Goal: Task Accomplishment & Management: Use online tool/utility

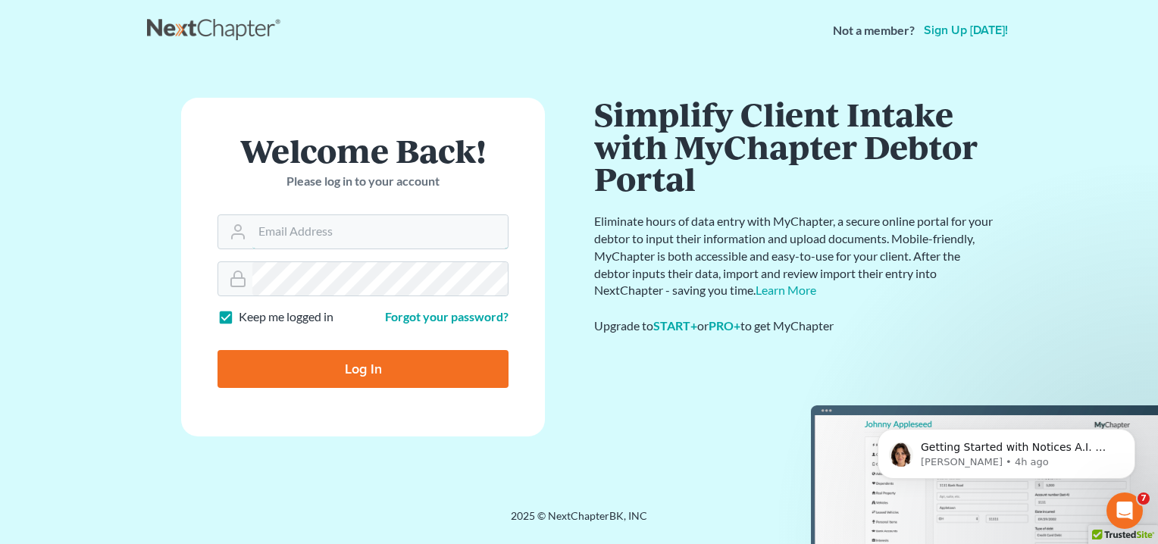
type input "[EMAIL_ADDRESS][DOMAIN_NAME]"
click at [354, 367] on input "Log In" at bounding box center [362, 369] width 291 height 38
type input "Thinking..."
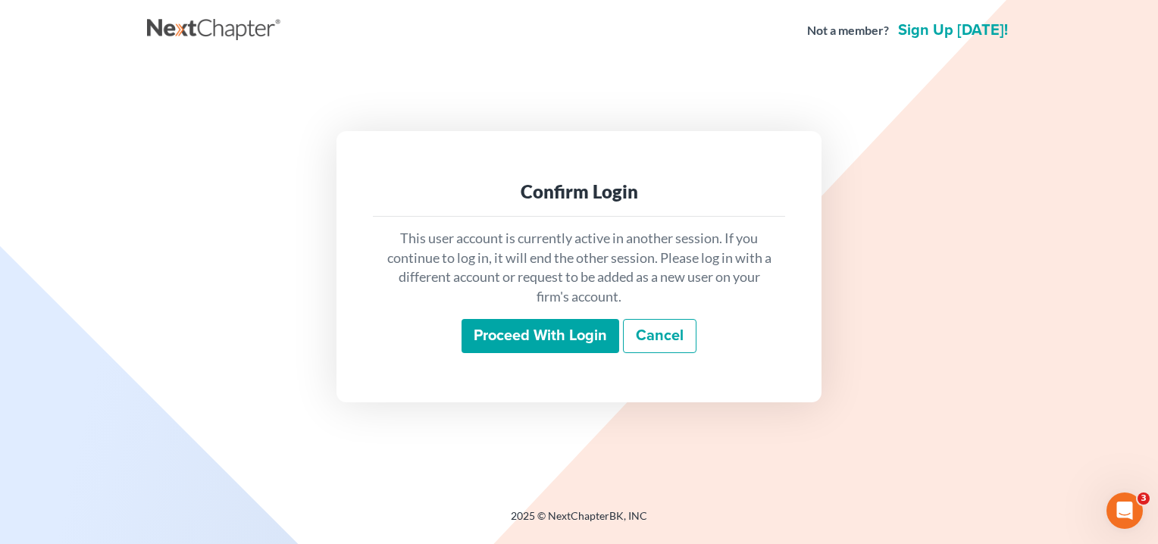
click at [530, 336] on input "Proceed with login" at bounding box center [540, 336] width 158 height 35
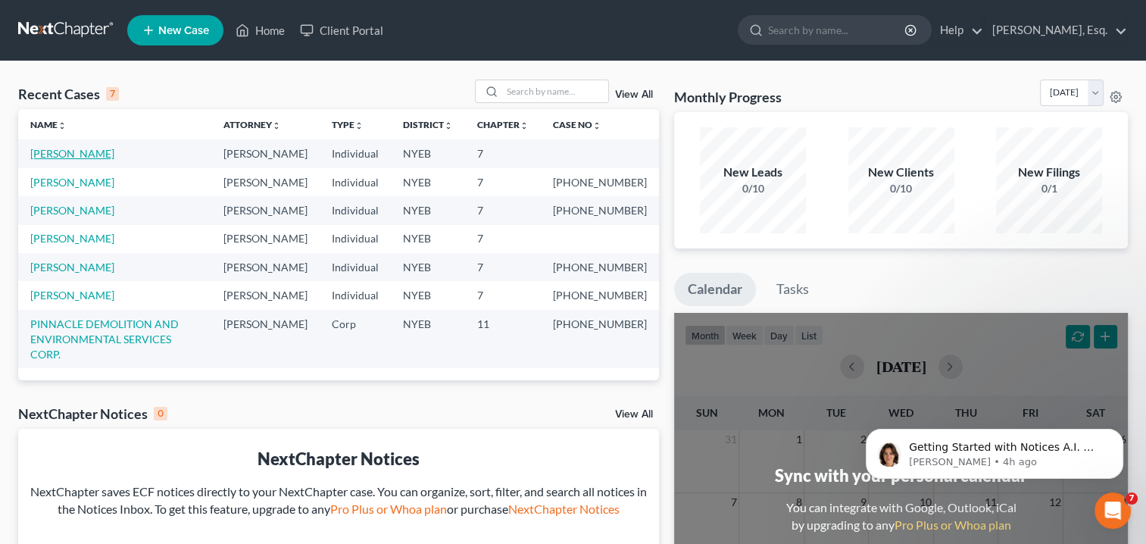
click at [92, 152] on link "O'CAMPO, PAUL" at bounding box center [72, 153] width 84 height 13
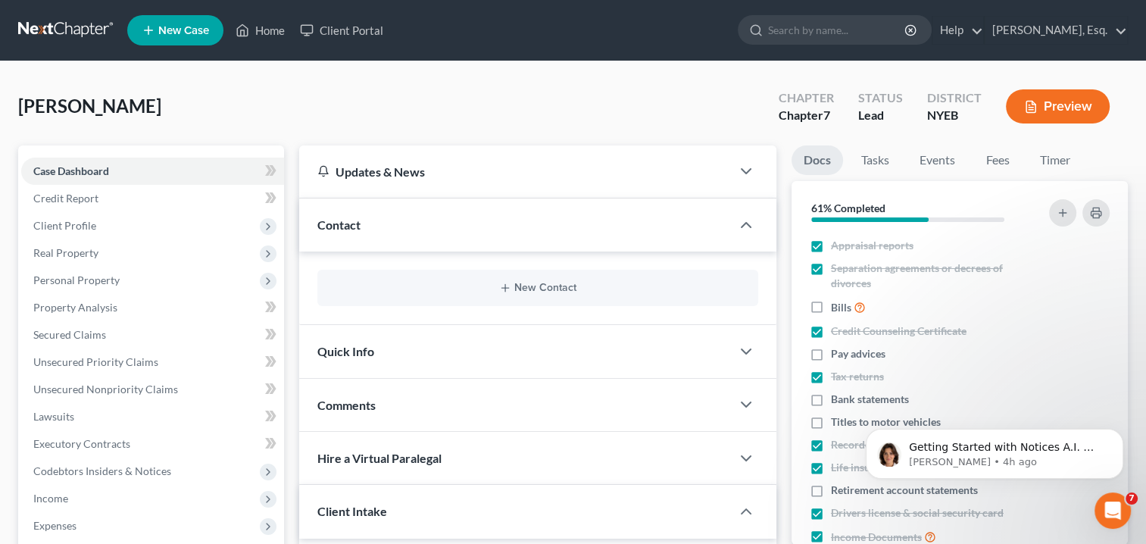
scroll to position [76, 0]
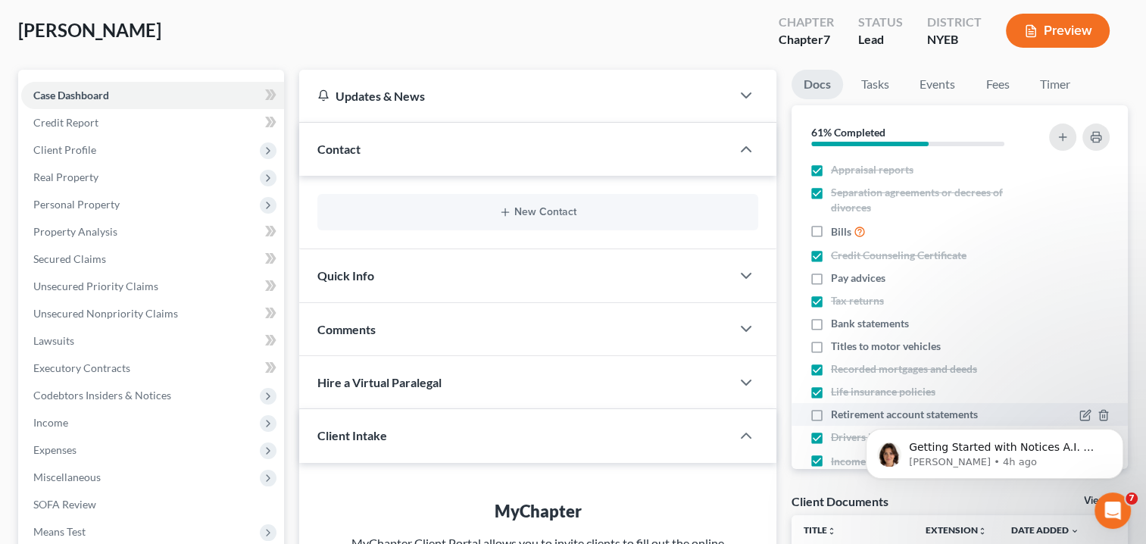
click at [831, 412] on label "Retirement account statements" at bounding box center [904, 414] width 147 height 15
click at [837, 412] on input "Retirement account statements" at bounding box center [842, 412] width 10 height 10
checkbox input "true"
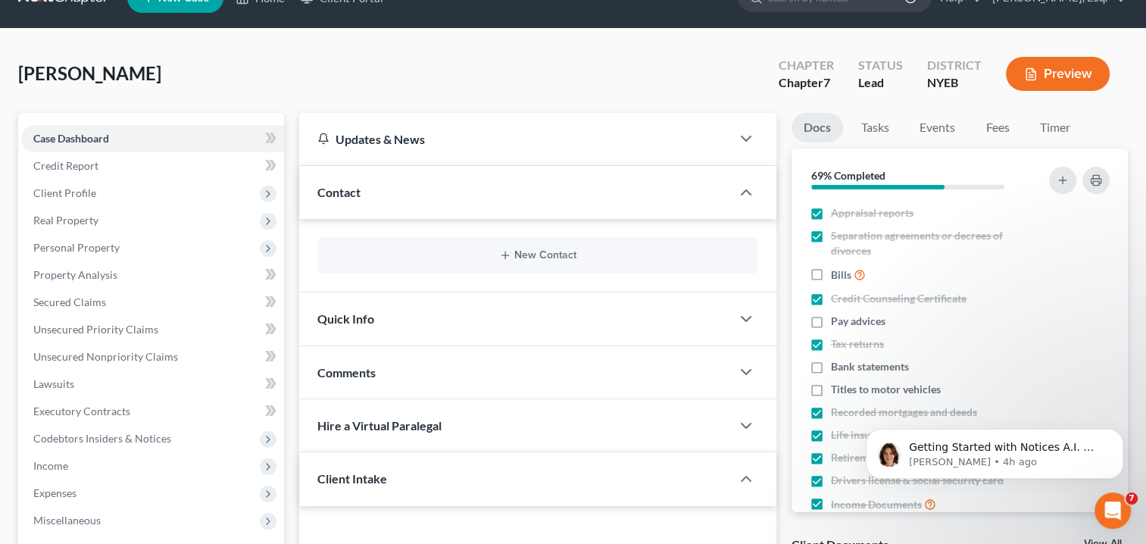
scroll to position [0, 0]
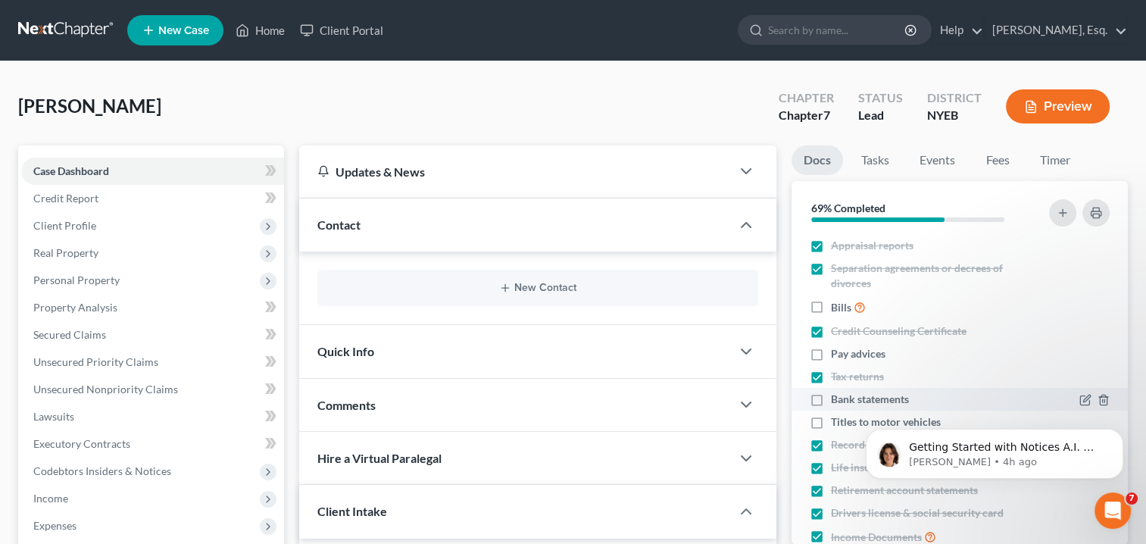
click at [831, 395] on label "Bank statements" at bounding box center [870, 399] width 78 height 15
click at [837, 395] on input "Bank statements" at bounding box center [842, 397] width 10 height 10
checkbox input "true"
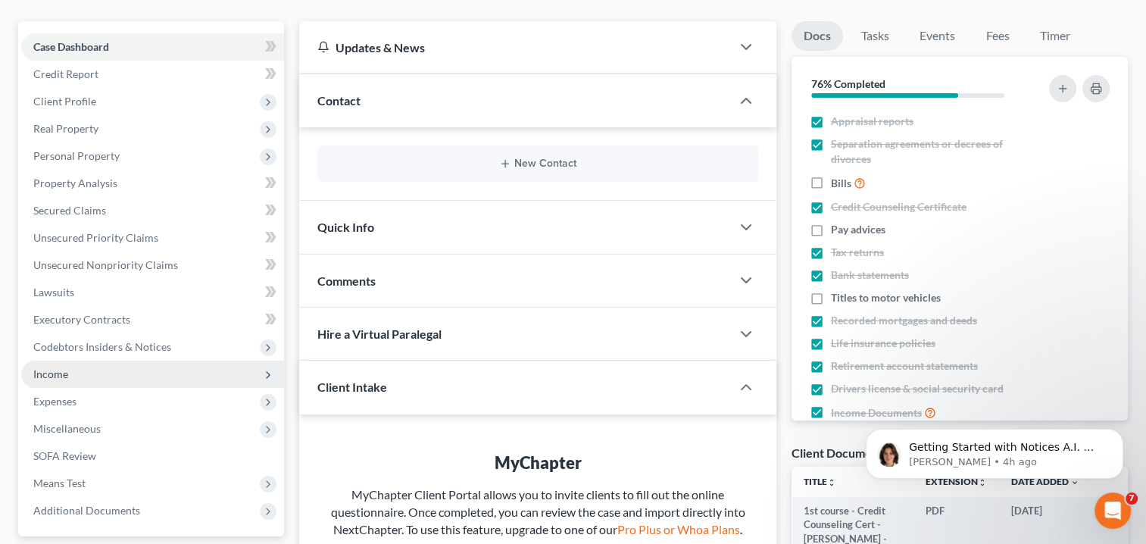
scroll to position [152, 0]
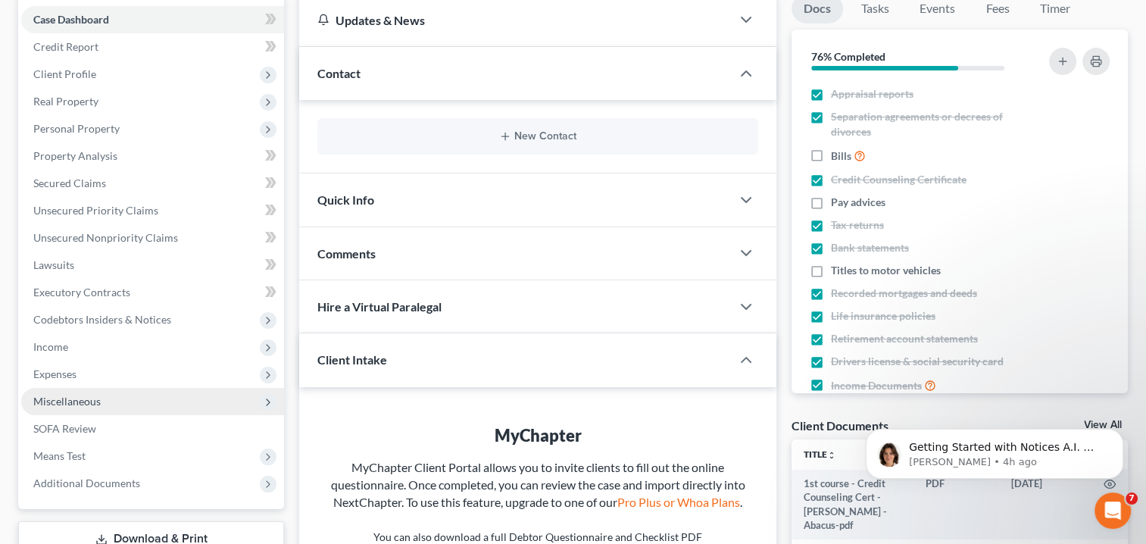
click at [97, 409] on span "Miscellaneous" at bounding box center [152, 401] width 263 height 27
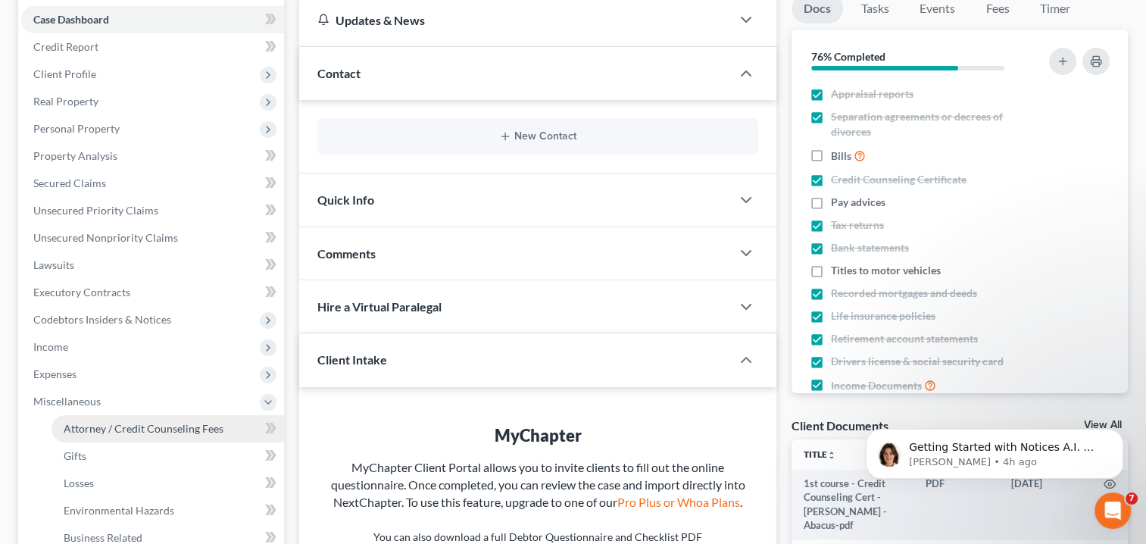
click at [108, 427] on span "Attorney / Credit Counseling Fees" at bounding box center [144, 428] width 160 height 13
select select "0"
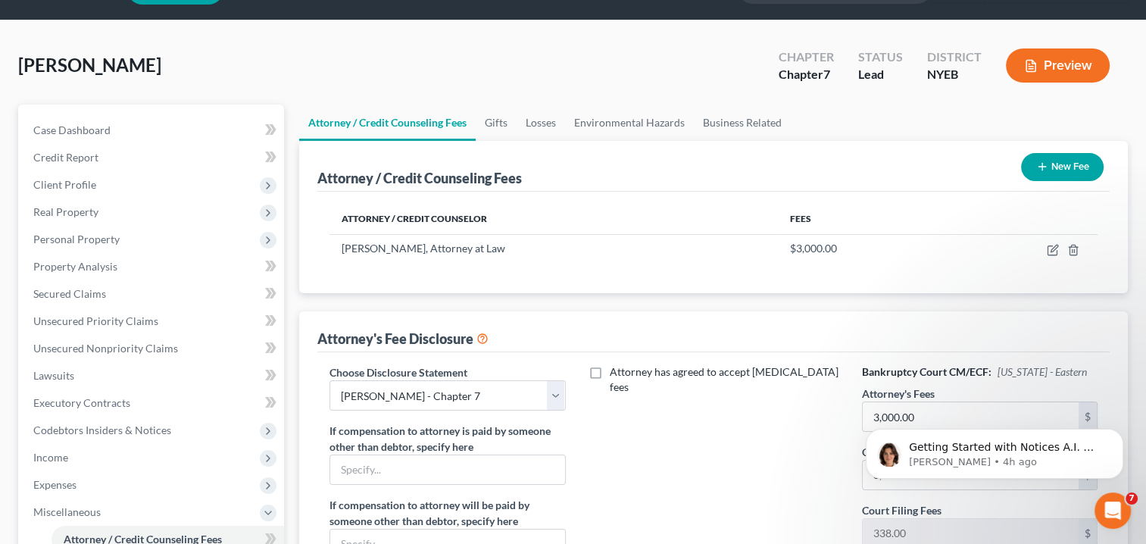
scroll to position [76, 0]
